Goal: Task Accomplishment & Management: Manage account settings

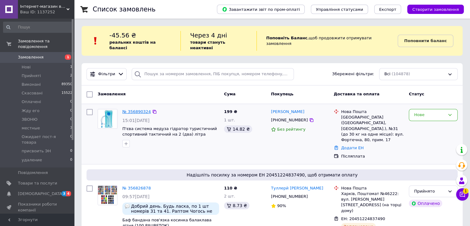
click at [136, 109] on link "№ 356890324" at bounding box center [136, 111] width 28 height 5
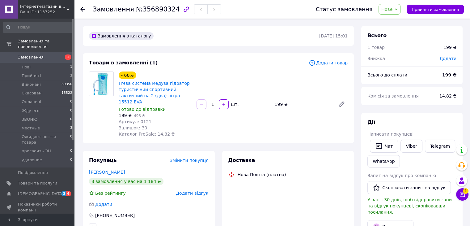
scroll to position [31, 0]
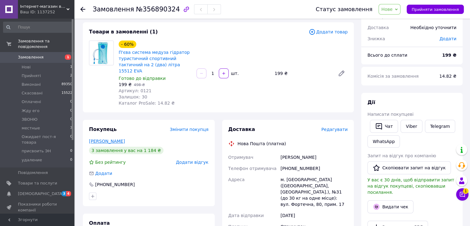
click at [123, 139] on link "[PERSON_NAME]" at bounding box center [107, 141] width 36 height 5
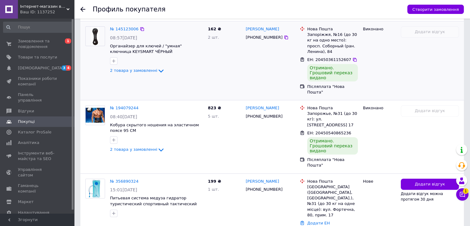
scroll to position [190, 0]
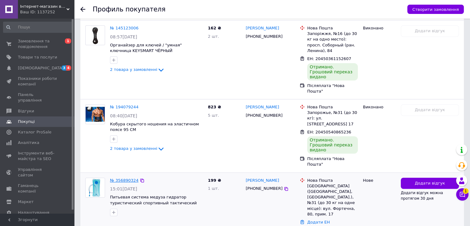
click at [119, 178] on link "№ 356890324" at bounding box center [124, 180] width 28 height 5
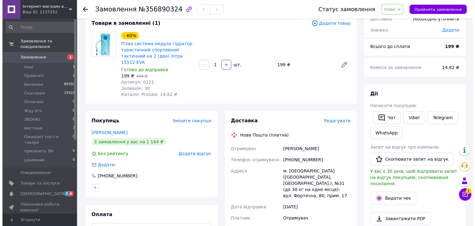
scroll to position [93, 0]
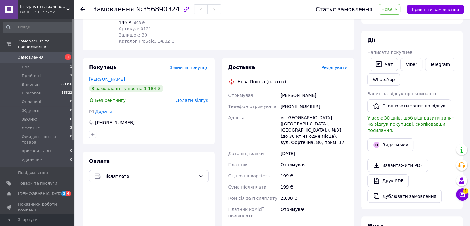
click at [340, 65] on span "Редагувати" at bounding box center [335, 67] width 26 height 5
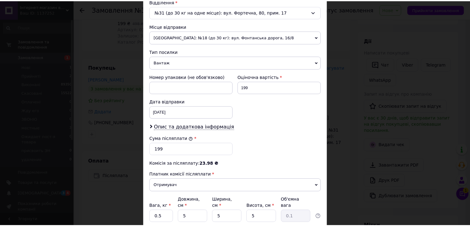
scroll to position [244, 0]
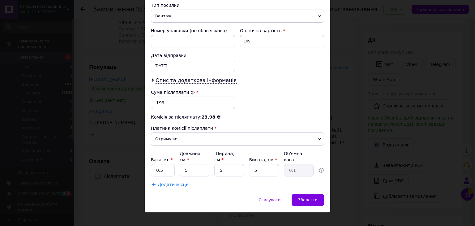
click at [354, 178] on div "× Редагування доставки Спосіб доставки Нова Пошта (платна) Платник Отримувач Ві…" at bounding box center [237, 113] width 475 height 226
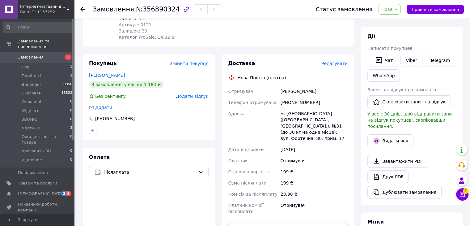
scroll to position [93, 0]
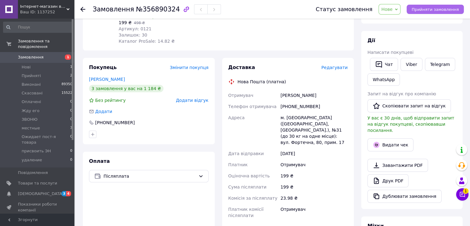
click at [436, 11] on span "Прийняти замовлення" at bounding box center [435, 9] width 47 height 5
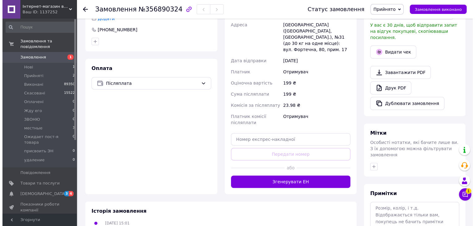
scroll to position [124, 0]
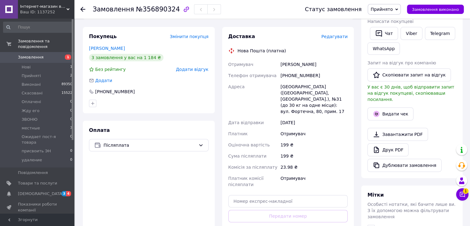
click at [345, 34] on span "Редагувати" at bounding box center [335, 36] width 26 height 5
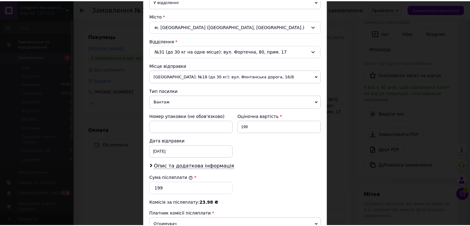
scroll to position [244, 0]
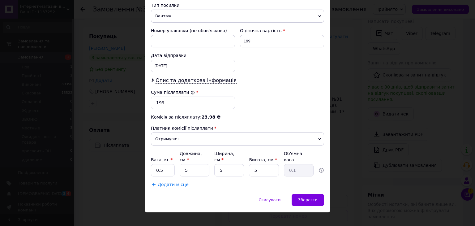
click at [354, 205] on div "× Редагування доставки Спосіб доставки Нова Пошта (платна) Платник Отримувач Ві…" at bounding box center [237, 113] width 475 height 226
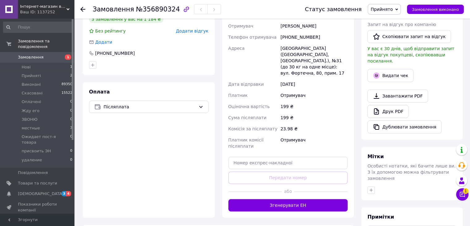
scroll to position [216, 0]
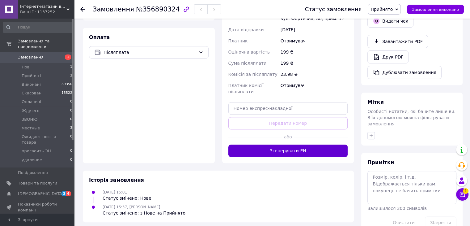
click at [314, 144] on button "Згенерувати ЕН" at bounding box center [289, 150] width 120 height 12
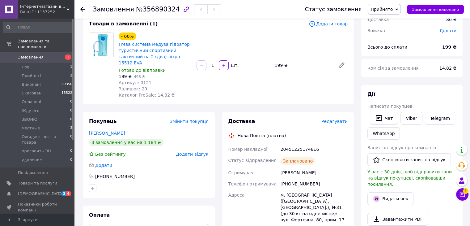
scroll to position [62, 0]
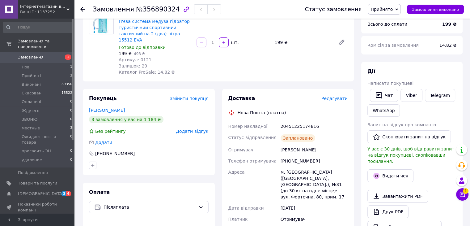
click at [296, 148] on div "[PERSON_NAME]" at bounding box center [315, 149] width 70 height 11
copy div "[PERSON_NAME]"
click at [287, 173] on div "м. [GEOGRAPHIC_DATA] ([GEOGRAPHIC_DATA], [GEOGRAPHIC_DATA].), №31 (до 30 кг на …" at bounding box center [315, 184] width 70 height 36
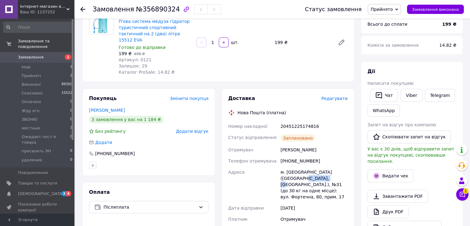
click at [287, 173] on div "м. [GEOGRAPHIC_DATA] ([GEOGRAPHIC_DATA], [GEOGRAPHIC_DATA].), №31 (до 30 кг на …" at bounding box center [315, 184] width 70 height 36
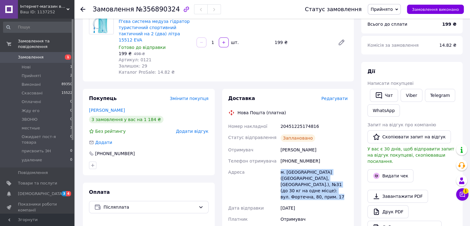
click at [287, 173] on div "м. [GEOGRAPHIC_DATA] ([GEOGRAPHIC_DATA], [GEOGRAPHIC_DATA].), №31 (до 30 кг на …" at bounding box center [315, 184] width 70 height 36
copy div "м. [GEOGRAPHIC_DATA] ([GEOGRAPHIC_DATA], [GEOGRAPHIC_DATA].), №31 (до 30 кг на …"
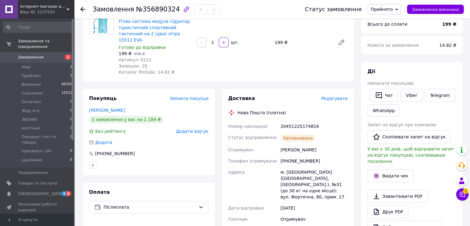
click at [292, 156] on div "[PHONE_NUMBER]" at bounding box center [315, 160] width 70 height 11
copy div "[PHONE_NUMBER]"
click at [161, 13] on span "№356890324" at bounding box center [158, 9] width 44 height 7
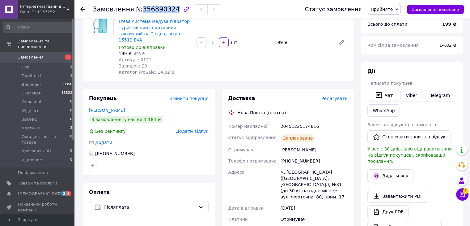
click at [161, 13] on span "№356890324" at bounding box center [158, 9] width 44 height 7
click at [160, 16] on div "Замовлення №356890324" at bounding box center [193, 9] width 200 height 19
click at [161, 14] on div "Замовлення №356890324" at bounding box center [157, 9] width 128 height 11
click at [162, 11] on span "№356890324" at bounding box center [158, 9] width 44 height 7
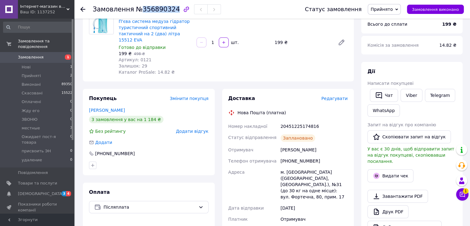
click at [162, 11] on span "№356890324" at bounding box center [158, 9] width 44 height 7
click at [289, 121] on div "20451225174816" at bounding box center [315, 126] width 70 height 11
copy div "20451225174816"
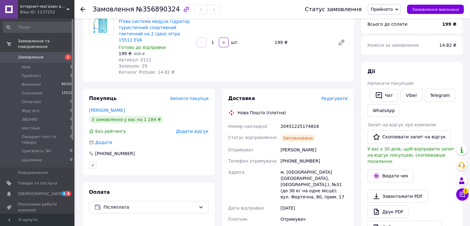
click at [322, 79] on div "Замовлення з каталогу [DATE] 15:01 Товари в замовленні (1) Додати товар - 60% П…" at bounding box center [218, 184] width 279 height 441
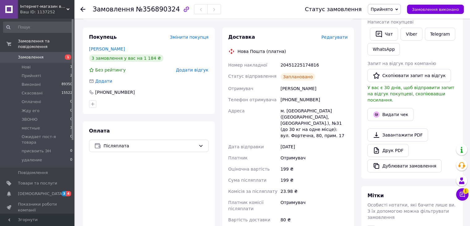
scroll to position [124, 0]
